Goal: Find contact information: Find contact information

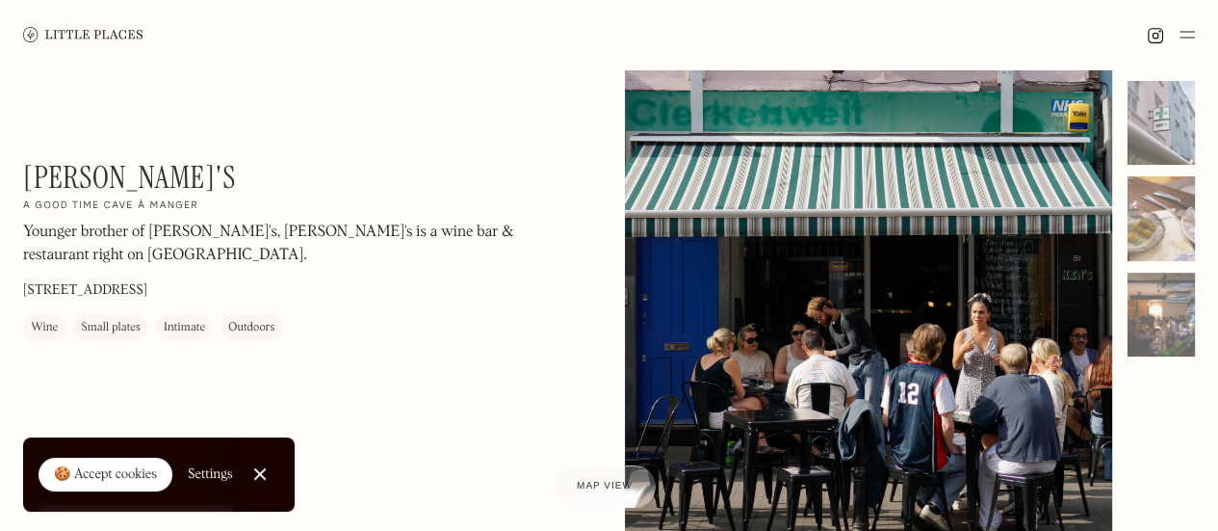
scroll to position [96, 0]
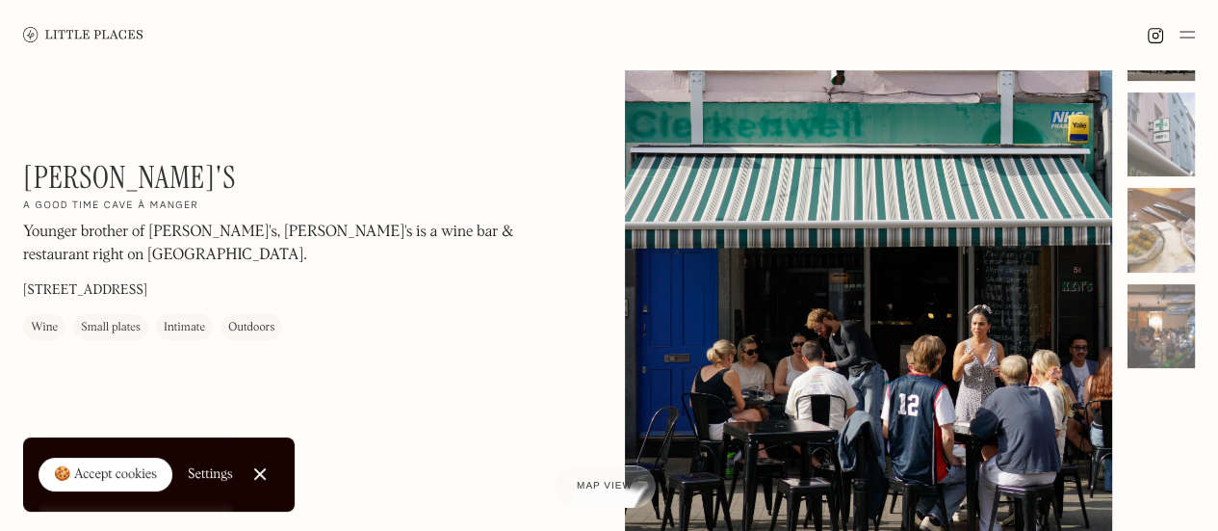
click at [82, 294] on p "[STREET_ADDRESS]" at bounding box center [85, 291] width 124 height 20
click at [175, 237] on p "Younger brother of [PERSON_NAME]'s, [PERSON_NAME]'s is a wine bar & restaurant …" at bounding box center [283, 244] width 520 height 46
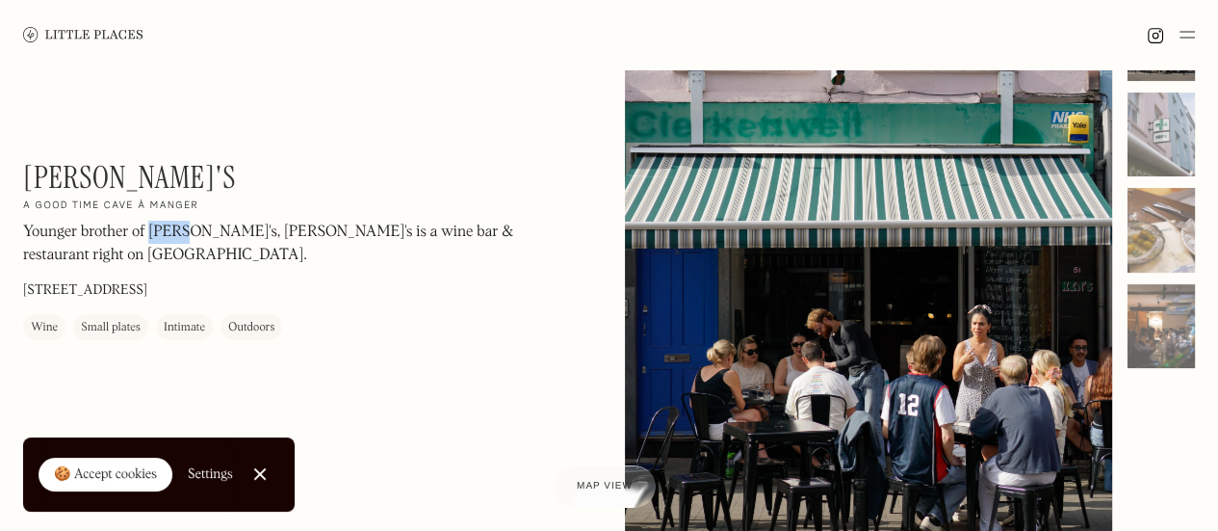
click at [175, 237] on p "Younger brother of [PERSON_NAME]'s, [PERSON_NAME]'s is a wine bar & restaurant …" at bounding box center [283, 244] width 520 height 46
click at [267, 477] on link "Close Cookie Popup" at bounding box center [260, 473] width 39 height 39
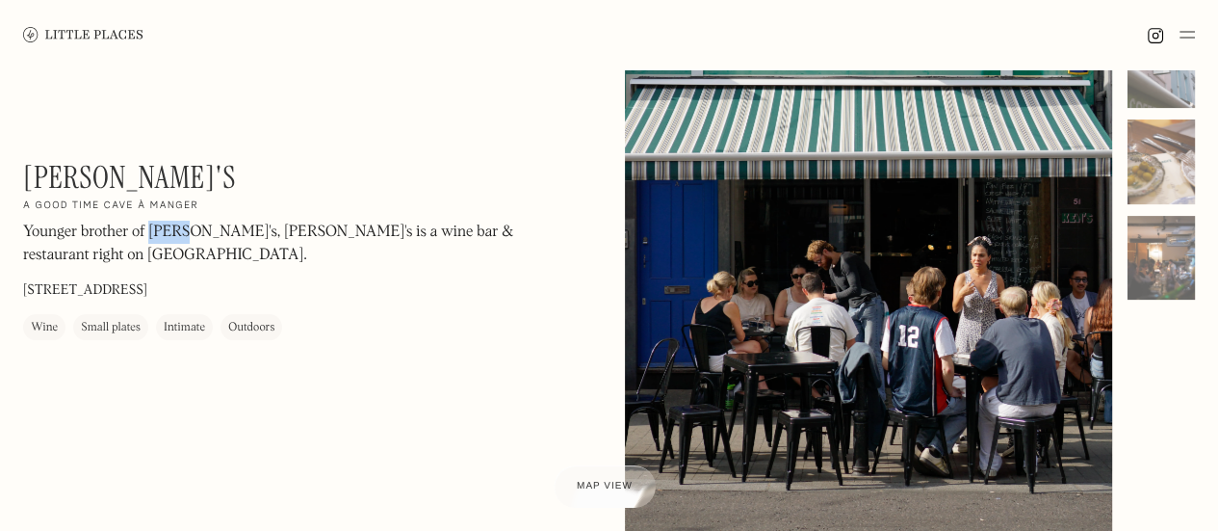
scroll to position [0, 0]
